Goal: Navigation & Orientation: Find specific page/section

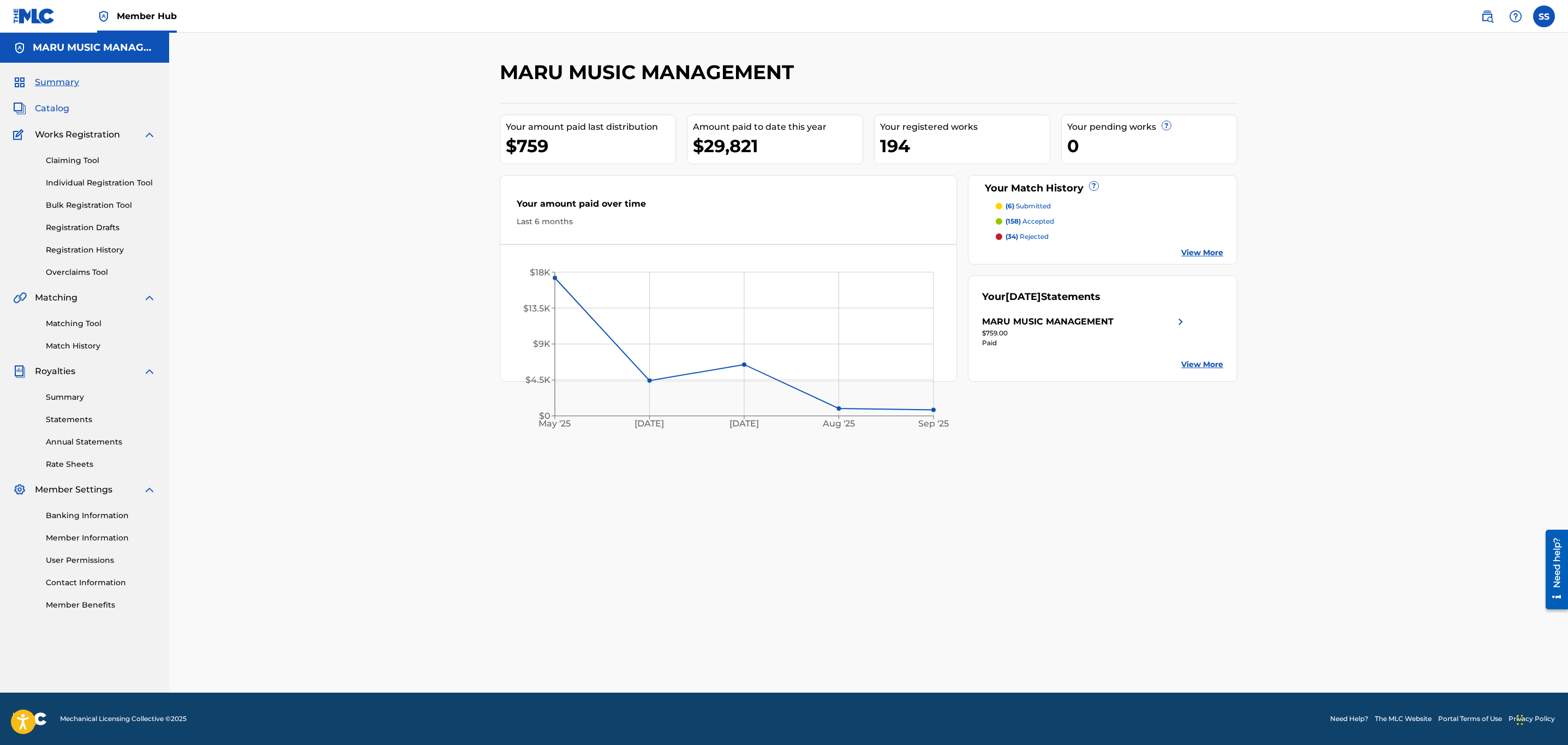
click at [51, 108] on span "Catalog" at bounding box center [52, 109] width 34 height 13
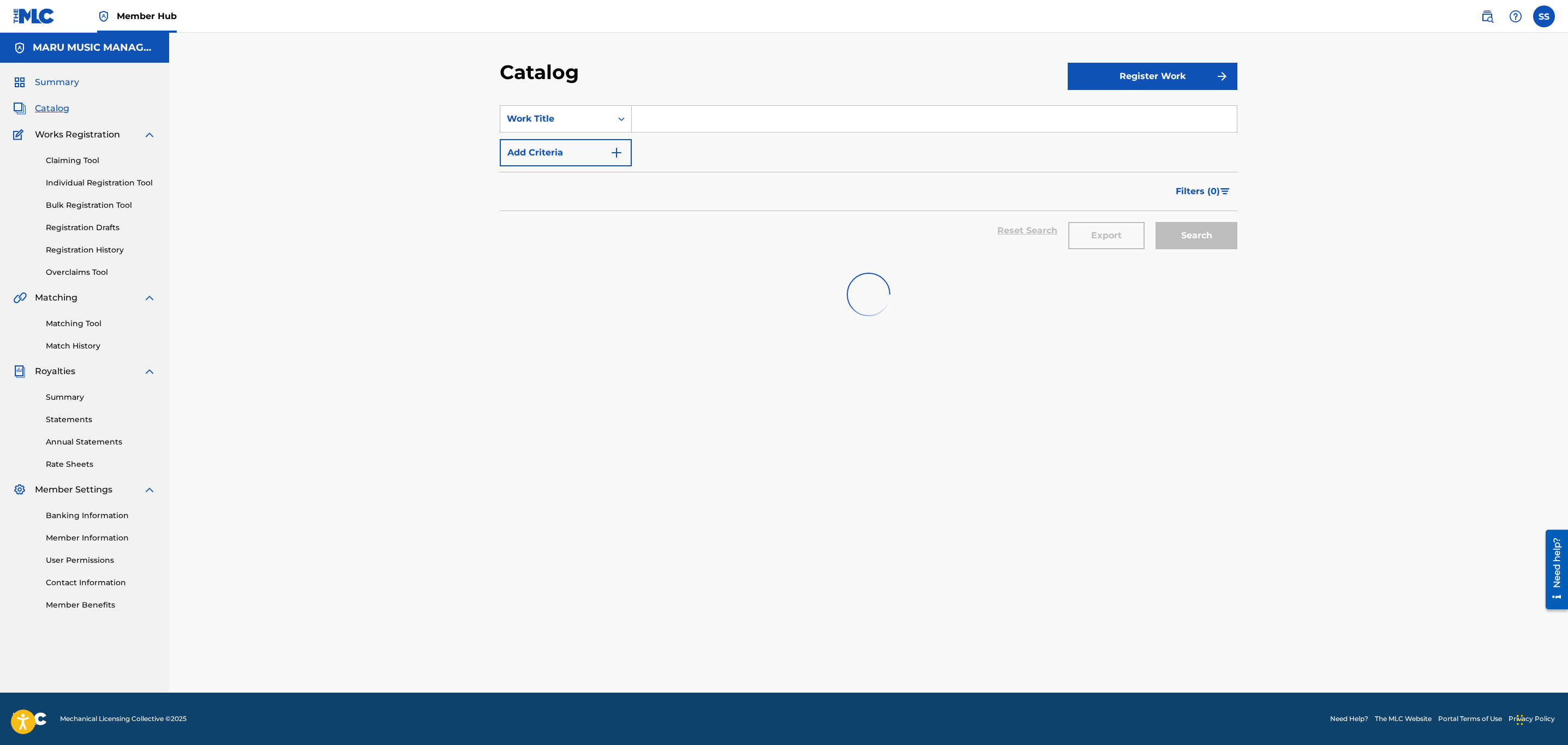
click at [60, 76] on span "Summary" at bounding box center [57, 83] width 44 height 13
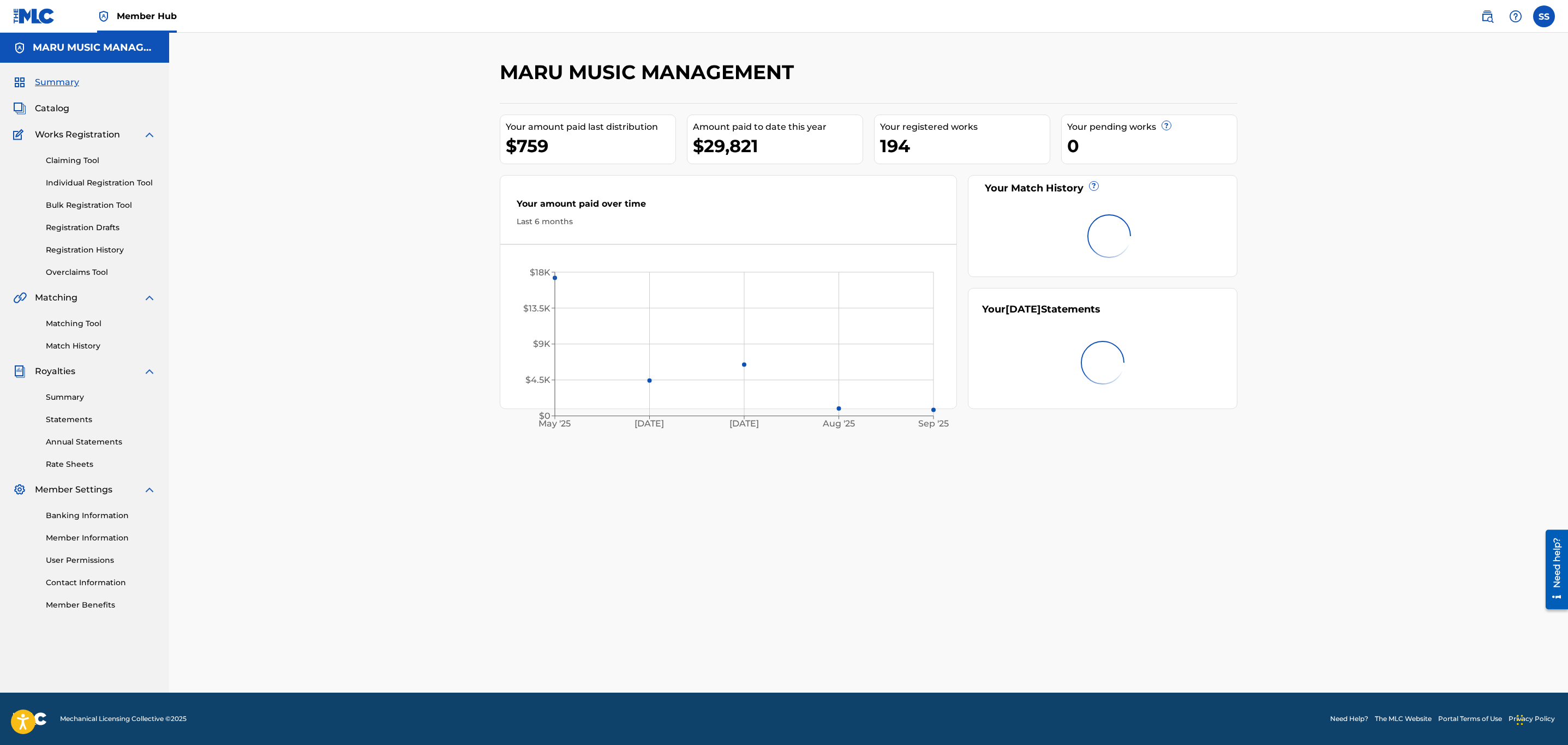
click at [60, 76] on span "Summary" at bounding box center [57, 83] width 44 height 13
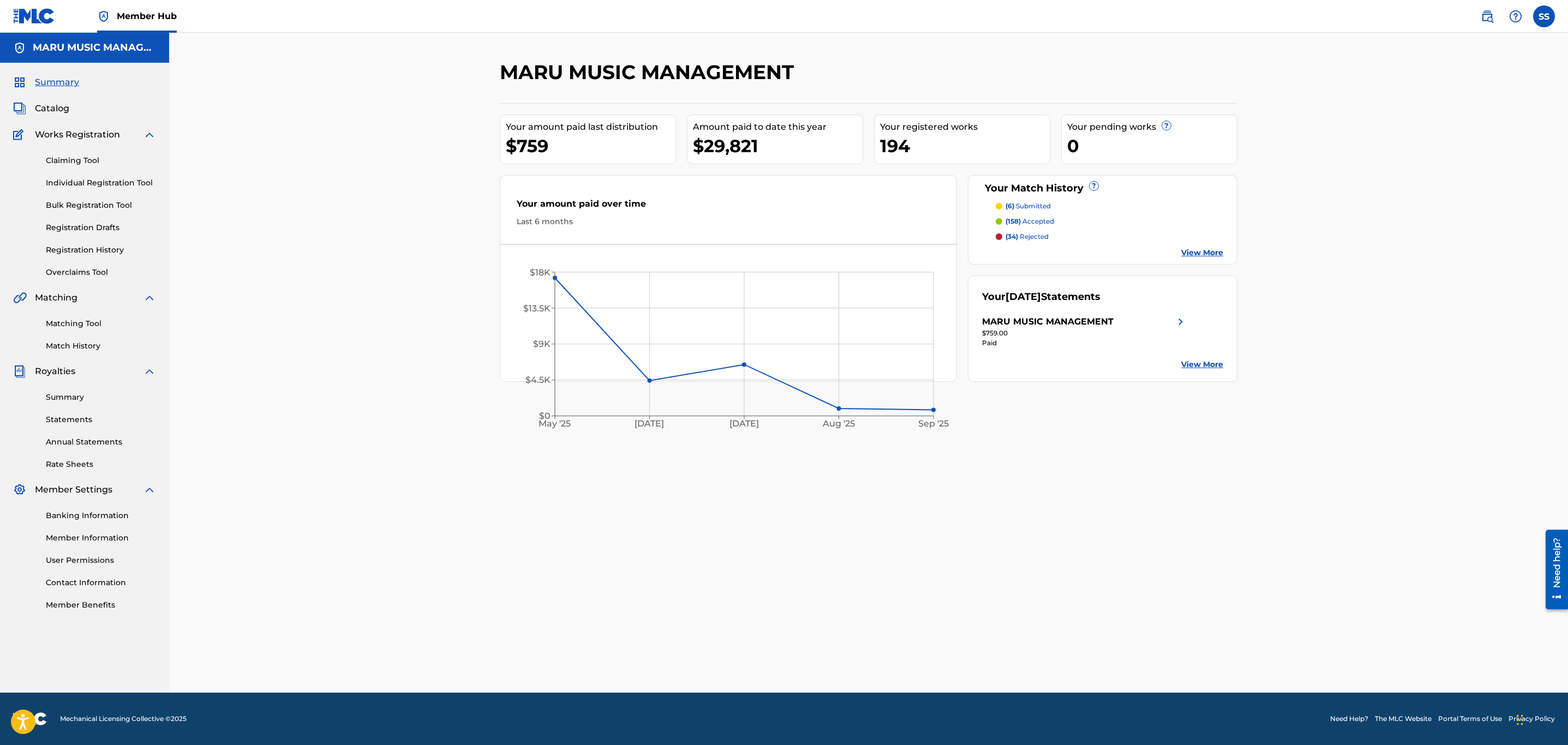
drag, startPoint x: 57, startPoint y: 107, endPoint x: 52, endPoint y: 89, distance: 18.7
click at [57, 107] on span "Catalog" at bounding box center [52, 109] width 34 height 13
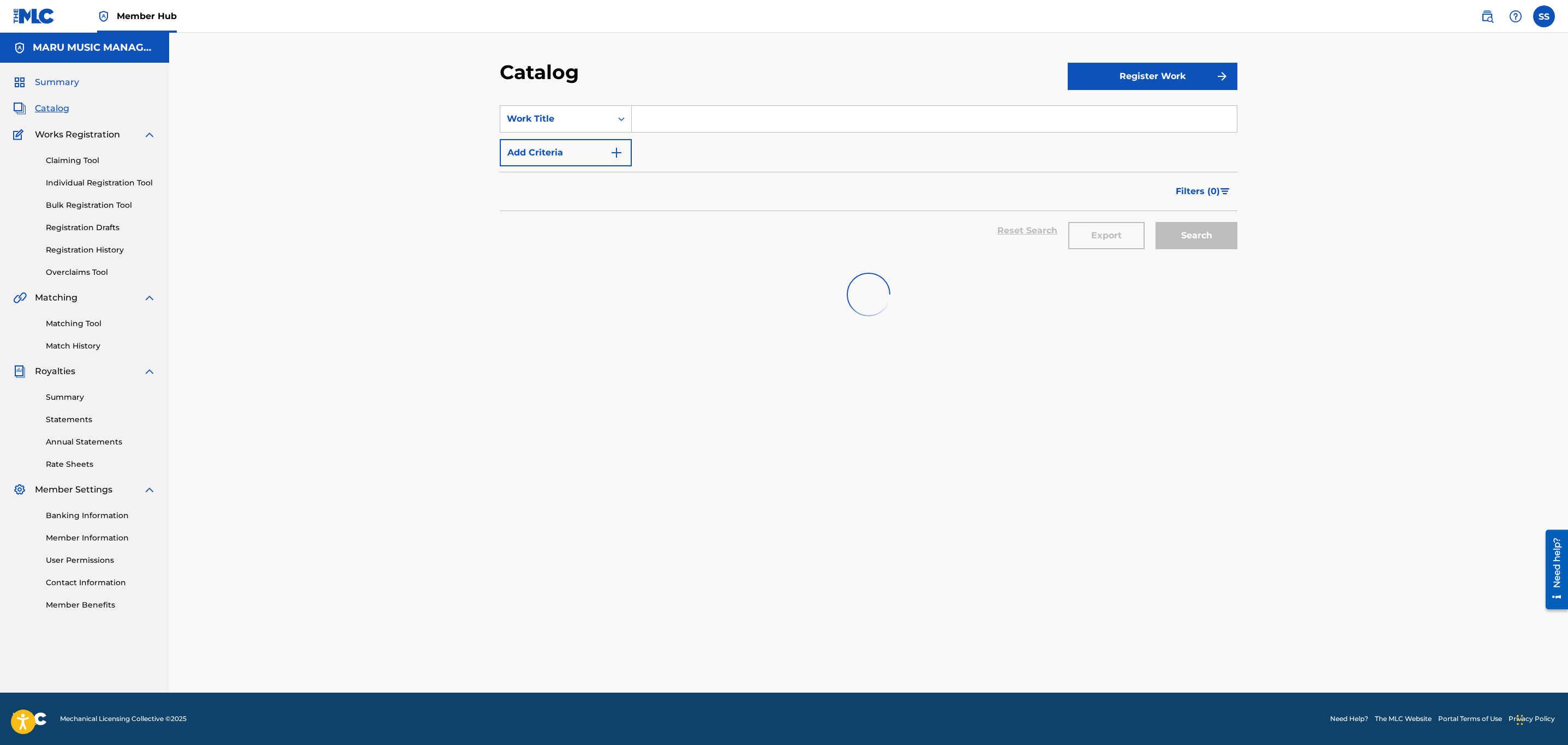
click at [51, 83] on span "Summary" at bounding box center [57, 83] width 44 height 13
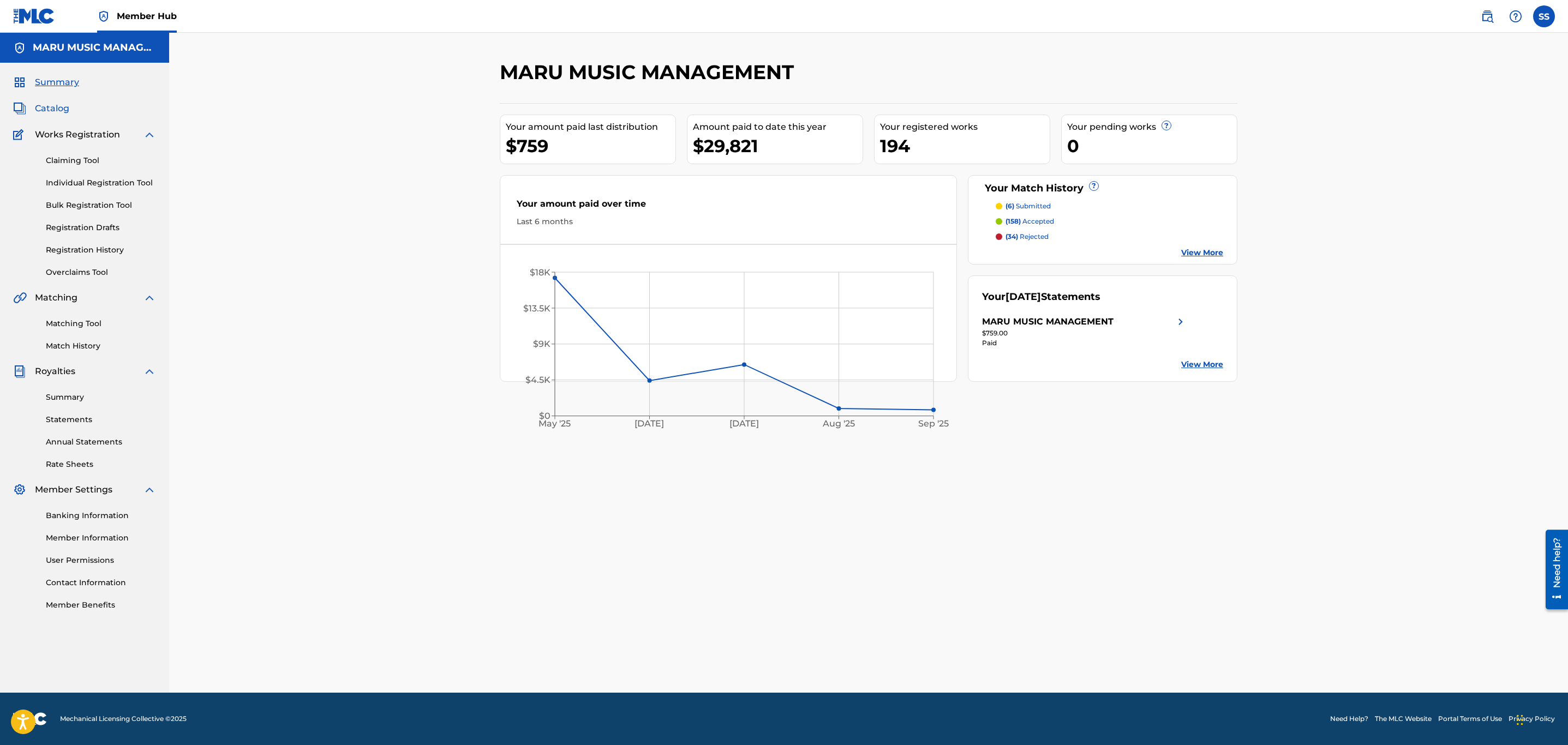
click at [57, 105] on span "Catalog" at bounding box center [52, 109] width 34 height 13
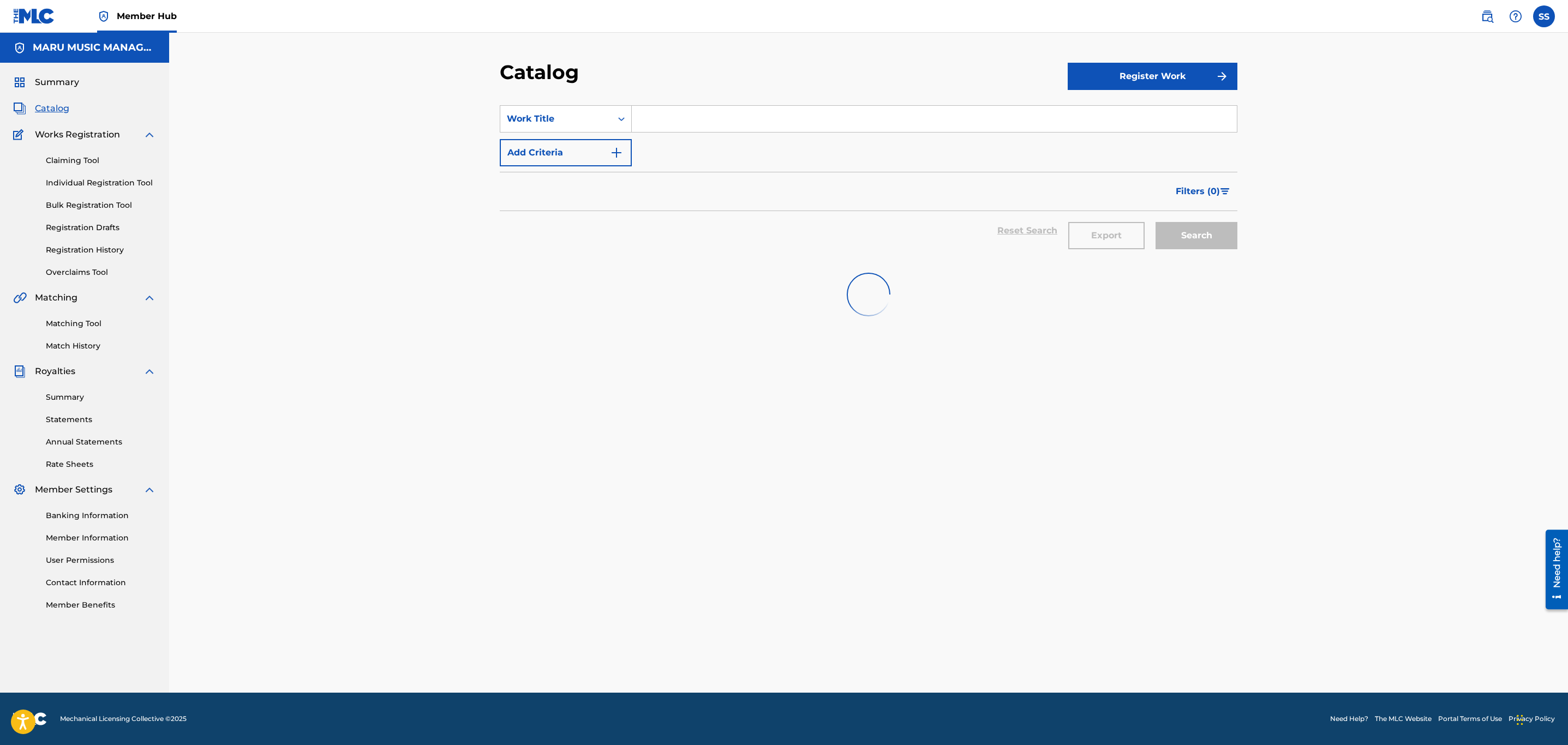
click at [57, 105] on span "Catalog" at bounding box center [52, 109] width 34 height 13
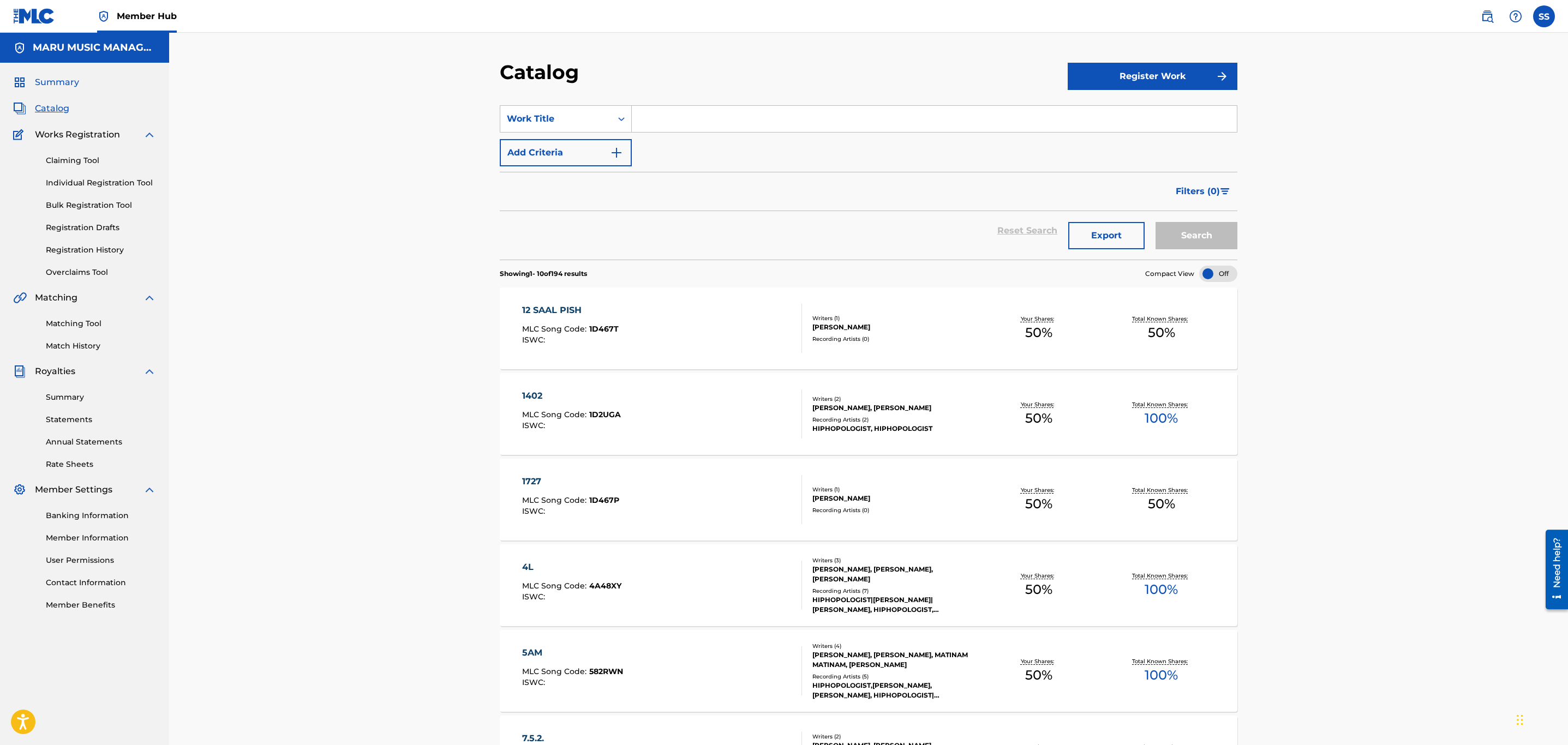
click at [55, 86] on span "Summary" at bounding box center [57, 83] width 44 height 13
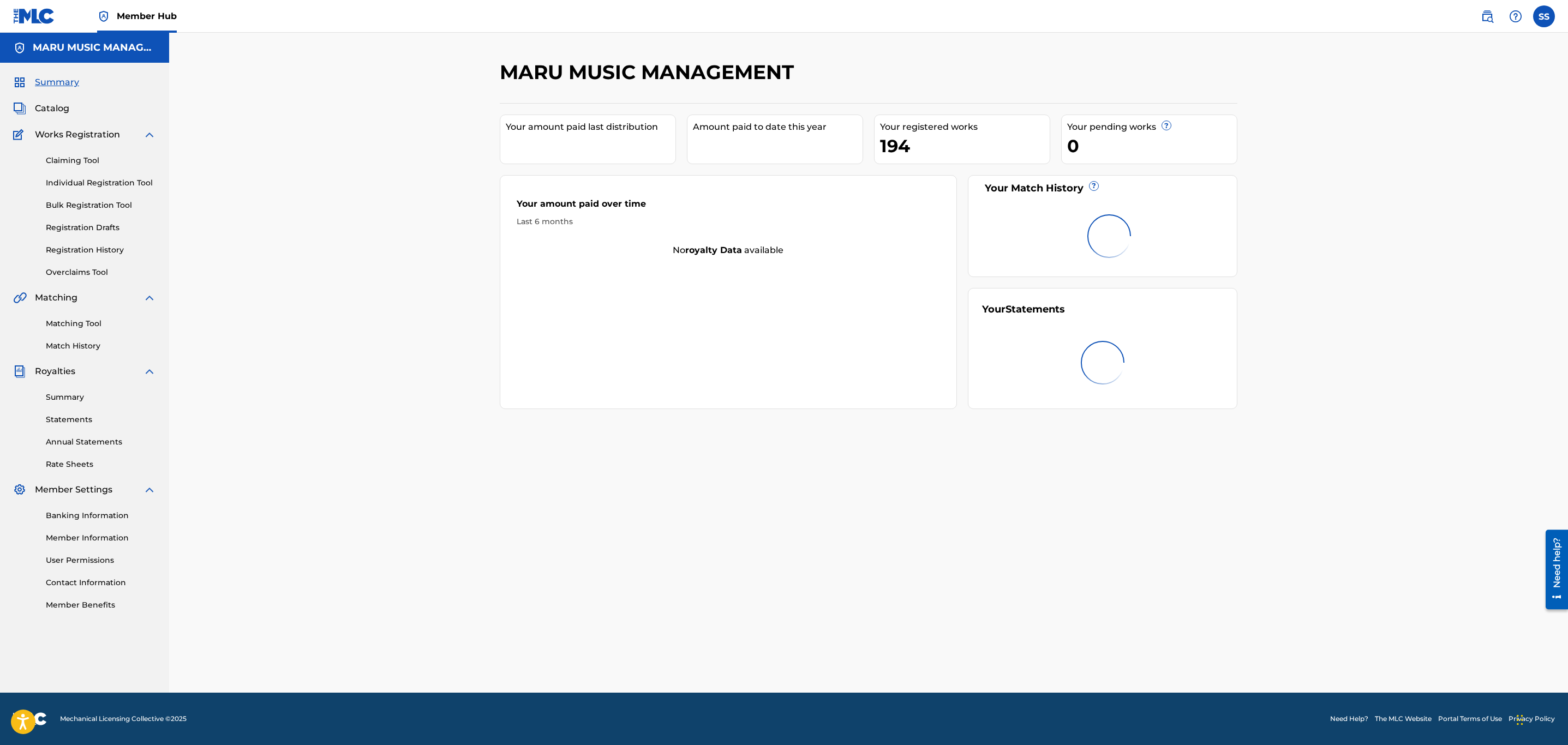
click at [55, 86] on span "Summary" at bounding box center [57, 83] width 44 height 13
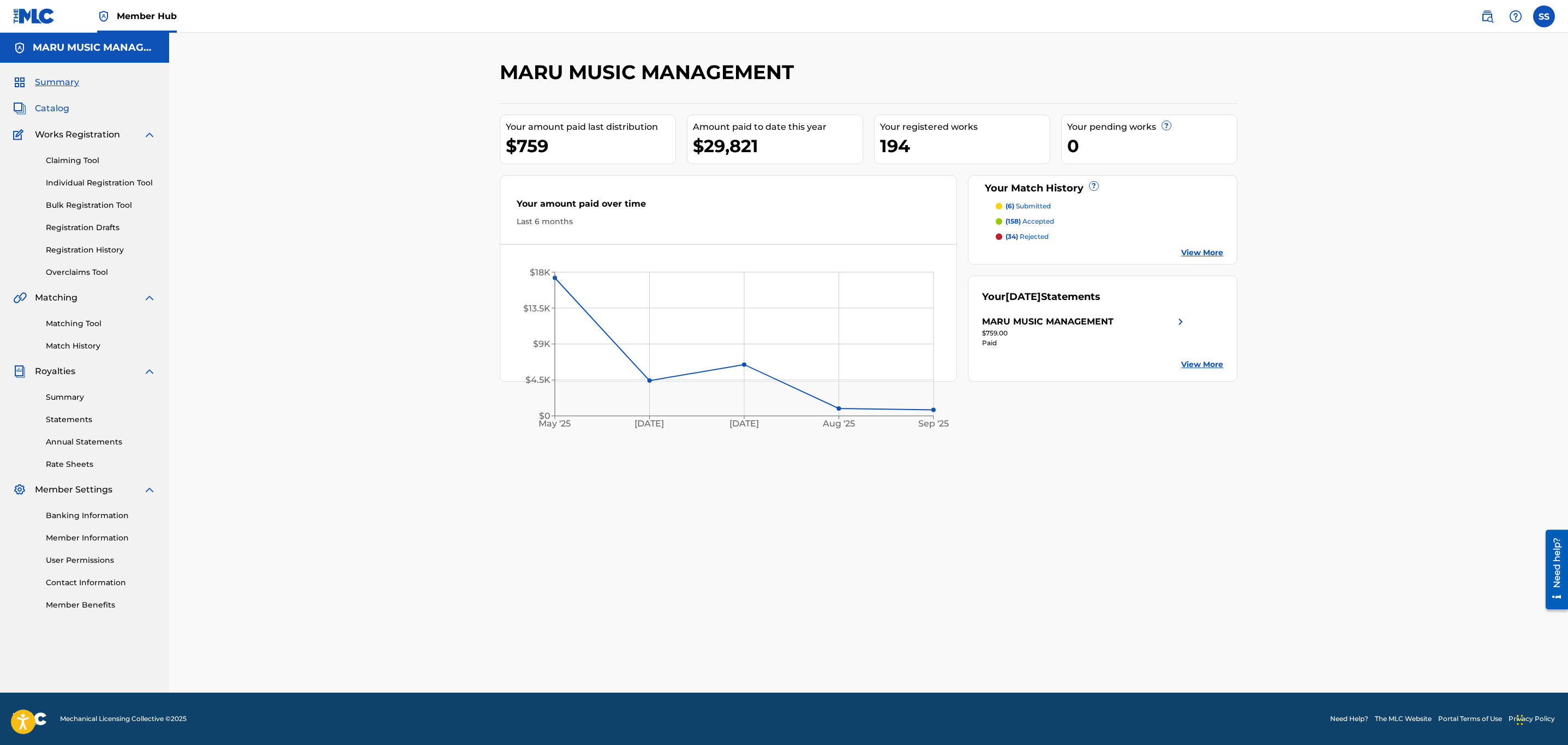
click at [50, 108] on span "Catalog" at bounding box center [52, 109] width 34 height 13
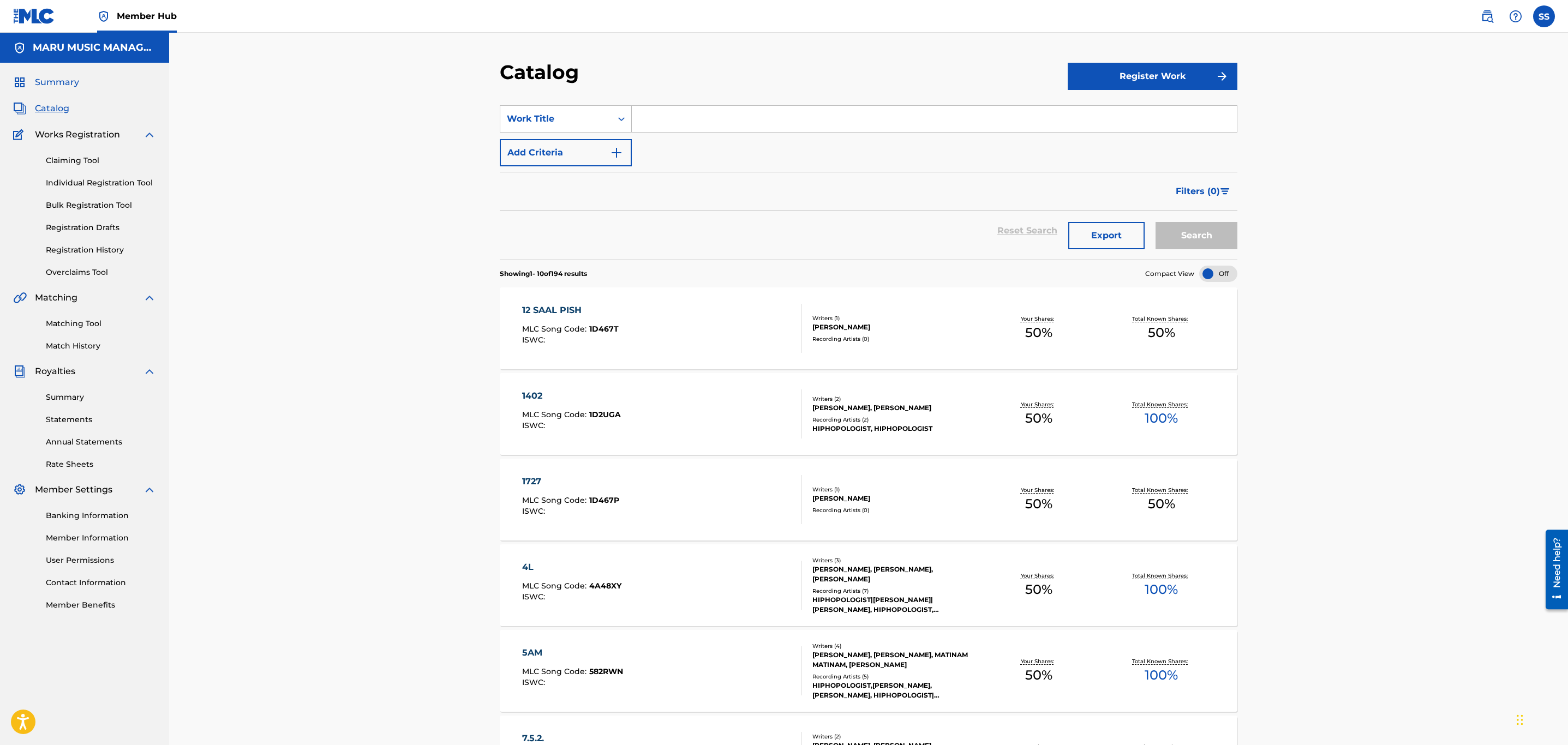
click at [58, 83] on span "Summary" at bounding box center [57, 83] width 44 height 13
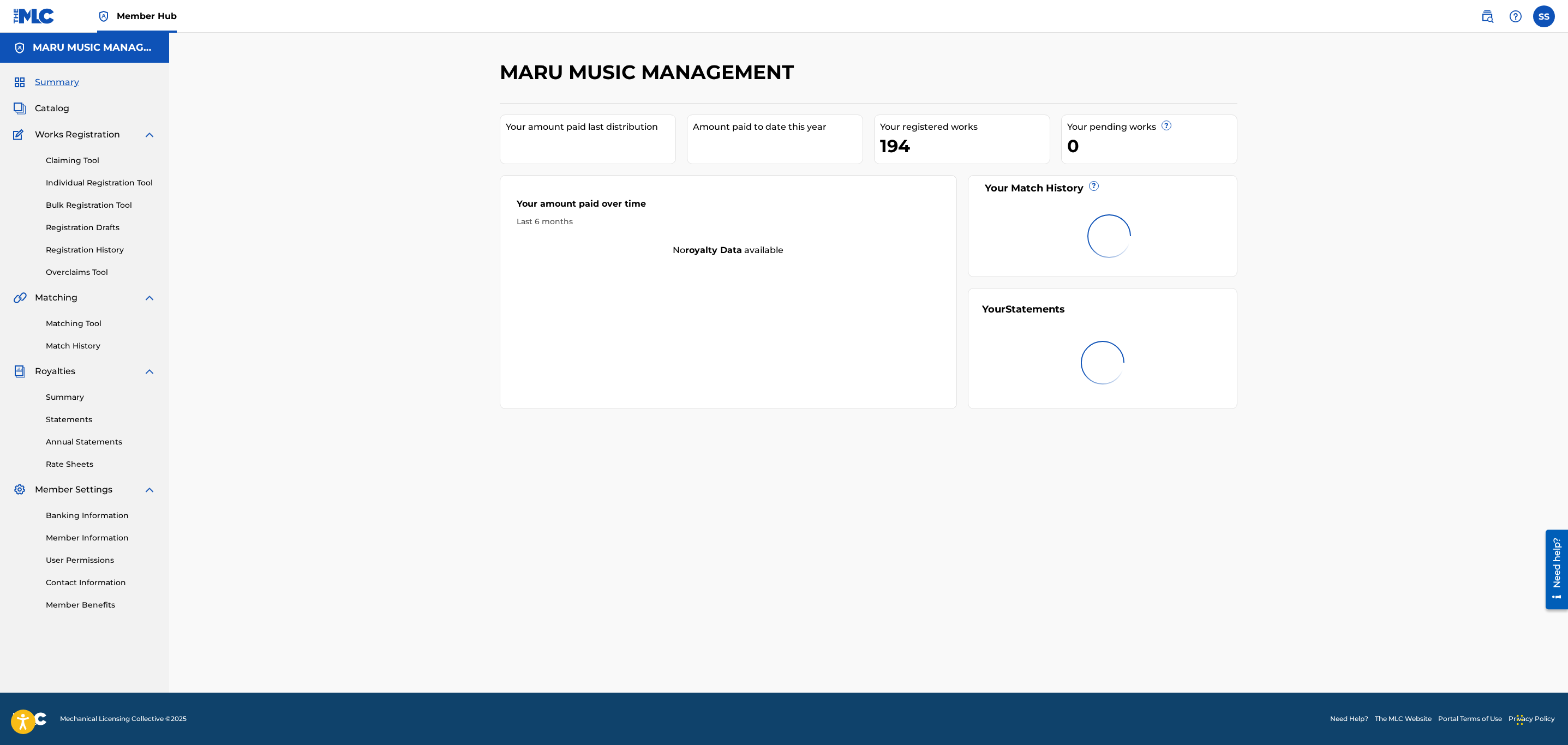
click at [58, 83] on span "Summary" at bounding box center [57, 83] width 44 height 13
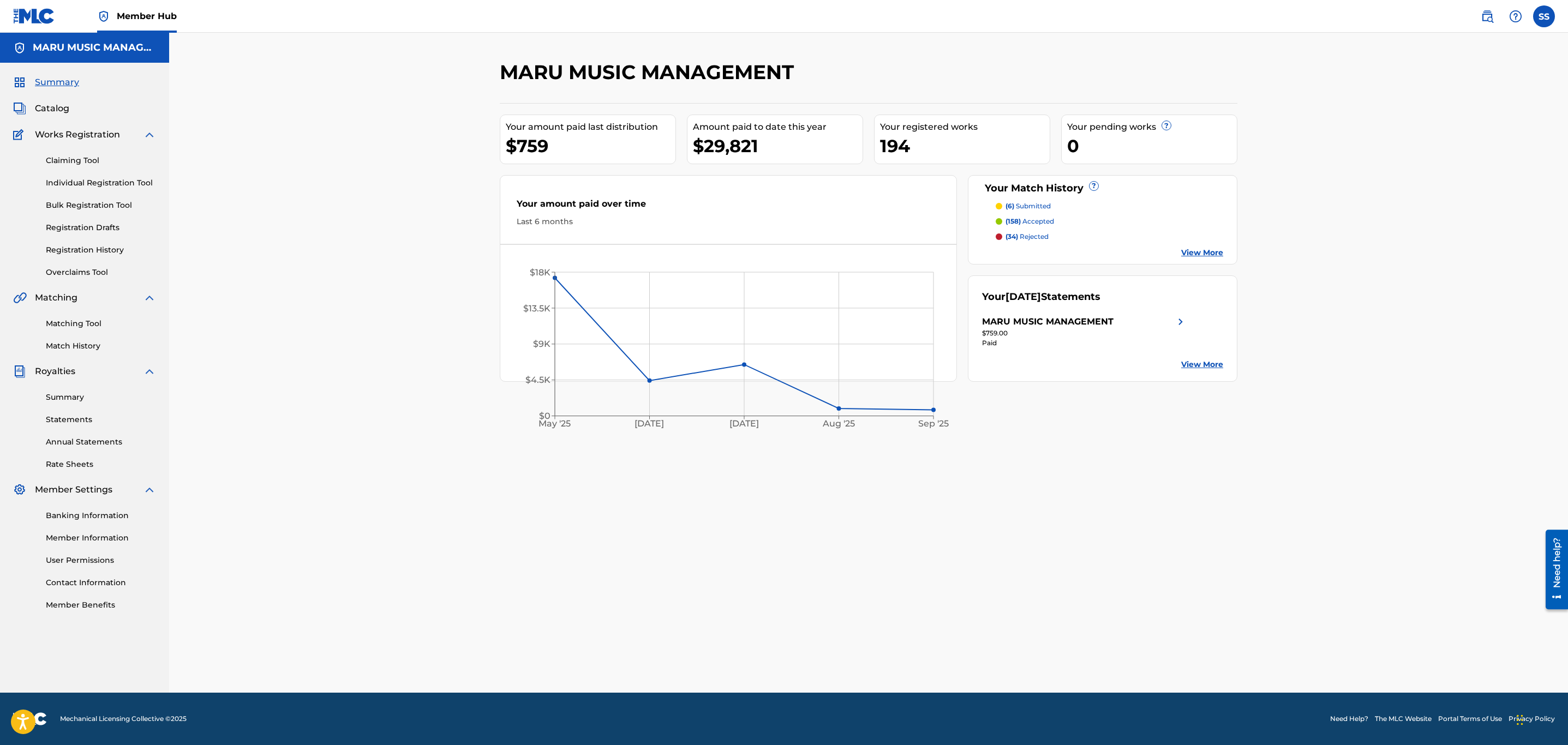
drag, startPoint x: 1264, startPoint y: 445, endPoint x: 1257, endPoint y: 454, distance: 11.4
click at [1260, 450] on div "MARU MUSIC MANAGEMENT Your amount paid last distribution $759 Amount paid to da…" at bounding box center [869, 363] width 1399 height 660
click at [49, 76] on span "Summary" at bounding box center [57, 83] width 44 height 13
